Goal: Book appointment/travel/reservation

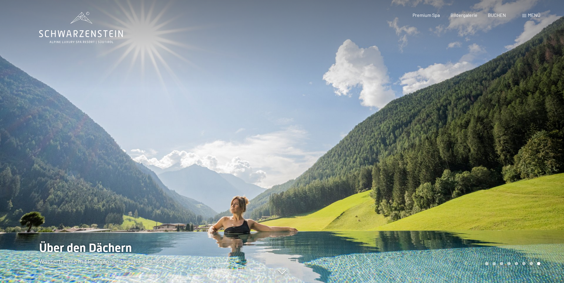
click at [466, 171] on div at bounding box center [423, 141] width 282 height 283
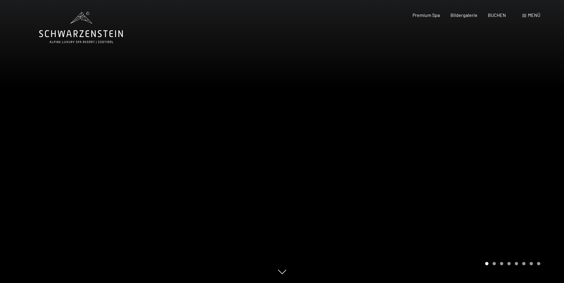
click at [466, 171] on div at bounding box center [423, 141] width 282 height 283
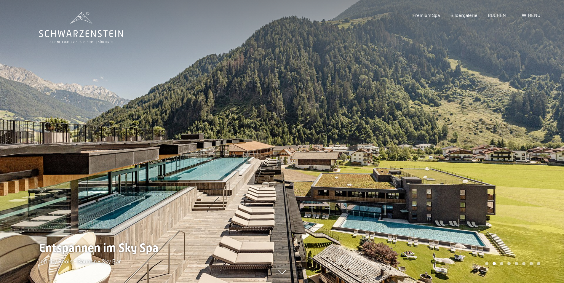
click at [466, 171] on div at bounding box center [423, 141] width 282 height 283
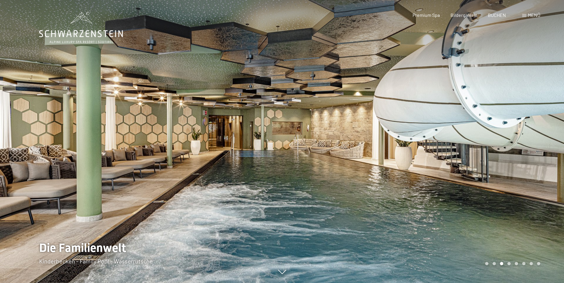
click at [466, 171] on div at bounding box center [423, 141] width 282 height 283
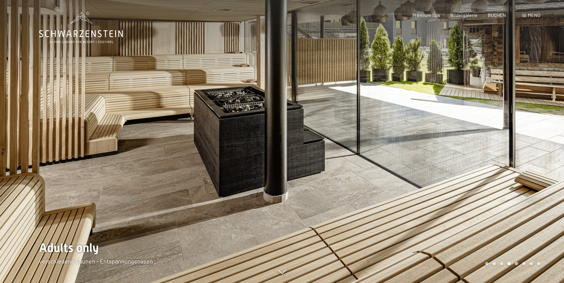
click at [466, 171] on div at bounding box center [423, 141] width 282 height 283
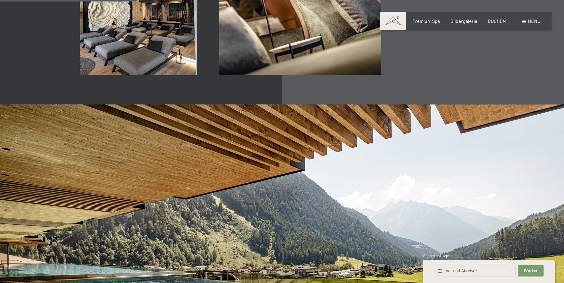
scroll to position [1087, 0]
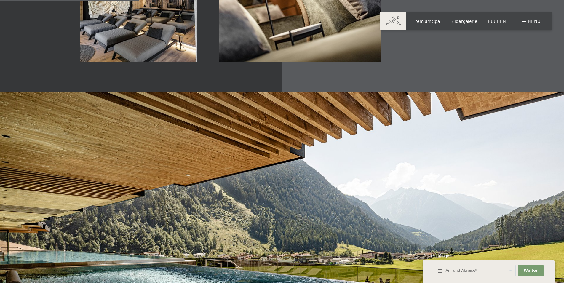
click at [435, 24] on div "Buchen Anfragen Premium Spa Bildergalerie BUCHEN Menü DE IT EN Gutschein Bilder…" at bounding box center [465, 21] width 148 height 7
click at [464, 18] on span "Bildergalerie" at bounding box center [463, 20] width 27 height 6
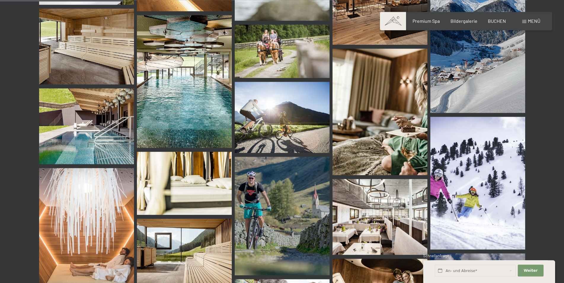
scroll to position [1722, 0]
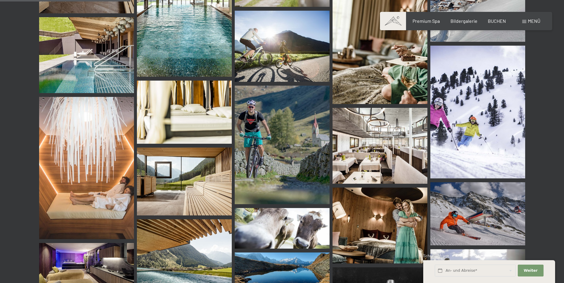
click at [492, 24] on div "Premium Spa Bildergalerie BUCHEN" at bounding box center [453, 21] width 124 height 7
click at [493, 21] on span "BUCHEN" at bounding box center [496, 20] width 18 height 6
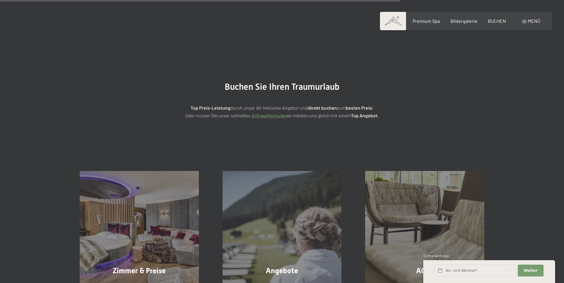
click at [158, 171] on div "Zimmer & Preise Mehr erfahren" at bounding box center [139, 230] width 143 height 119
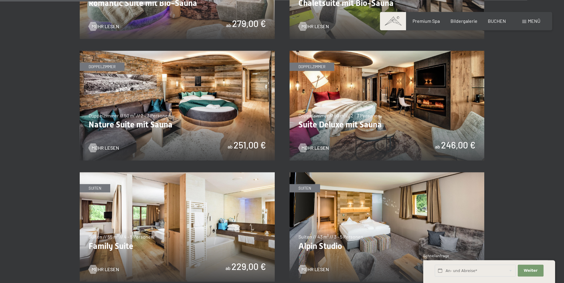
scroll to position [574, 0]
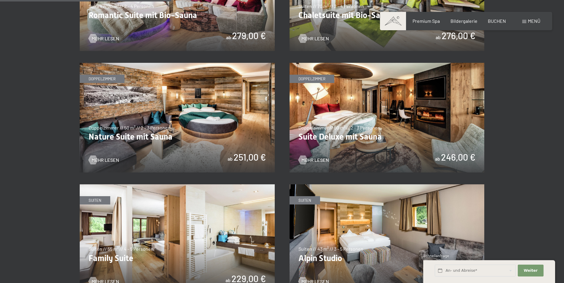
click at [447, 147] on img at bounding box center [386, 118] width 195 height 110
click at [361, 124] on img at bounding box center [386, 118] width 195 height 110
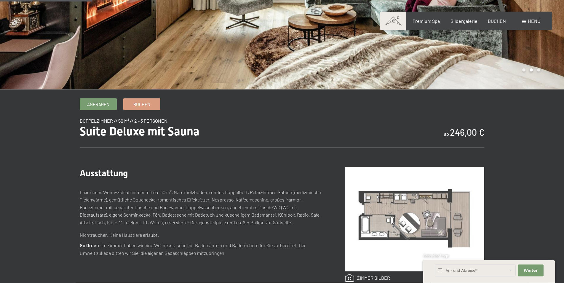
scroll to position [121, 0]
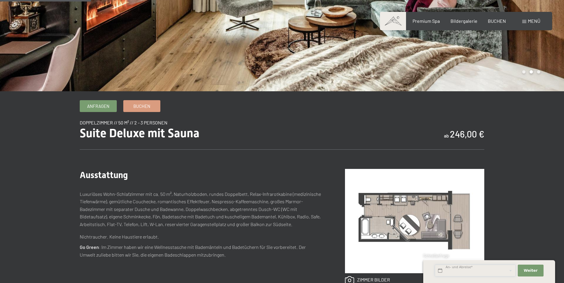
click at [466, 271] on input "text" at bounding box center [474, 270] width 81 height 12
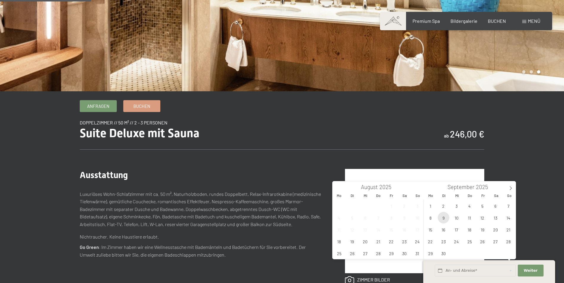
click at [443, 219] on span "9" at bounding box center [443, 218] width 12 height 12
click at [483, 220] on span "12" at bounding box center [482, 218] width 12 height 12
type input "Di. [DATE] - [DATE]"
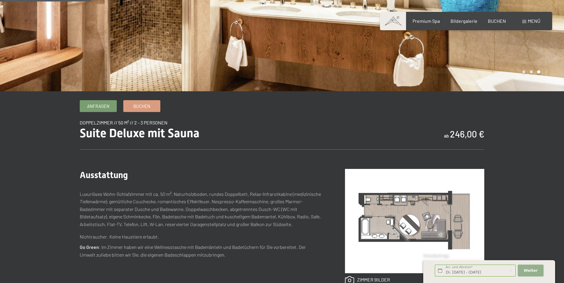
click at [532, 271] on span "Weiter" at bounding box center [530, 270] width 14 height 5
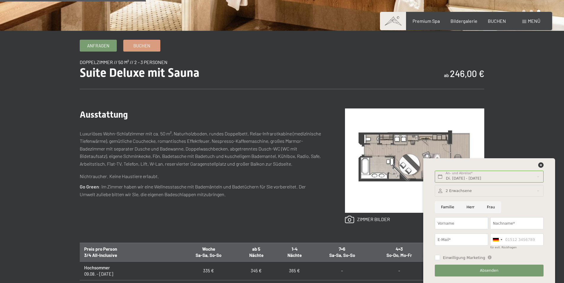
scroll to position [393, 0]
